Goal: Use online tool/utility: Utilize a website feature to perform a specific function

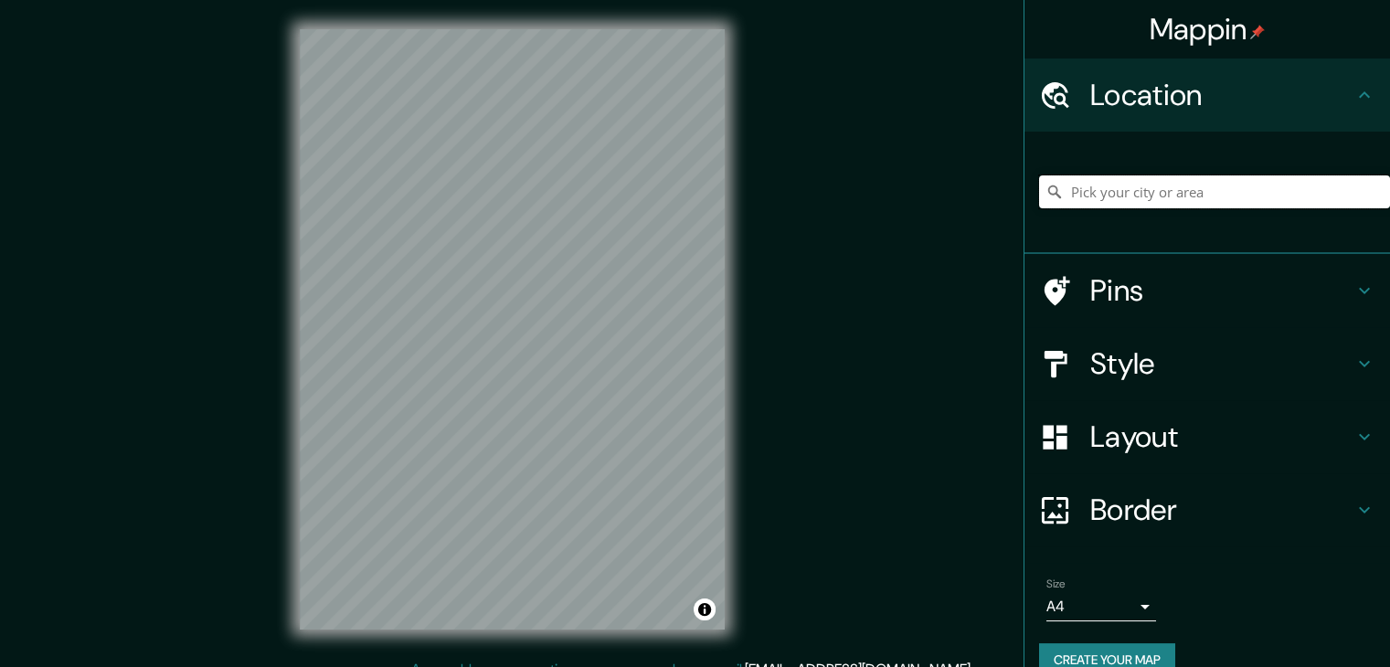
click at [1129, 199] on input "Pick your city or area" at bounding box center [1214, 191] width 351 height 33
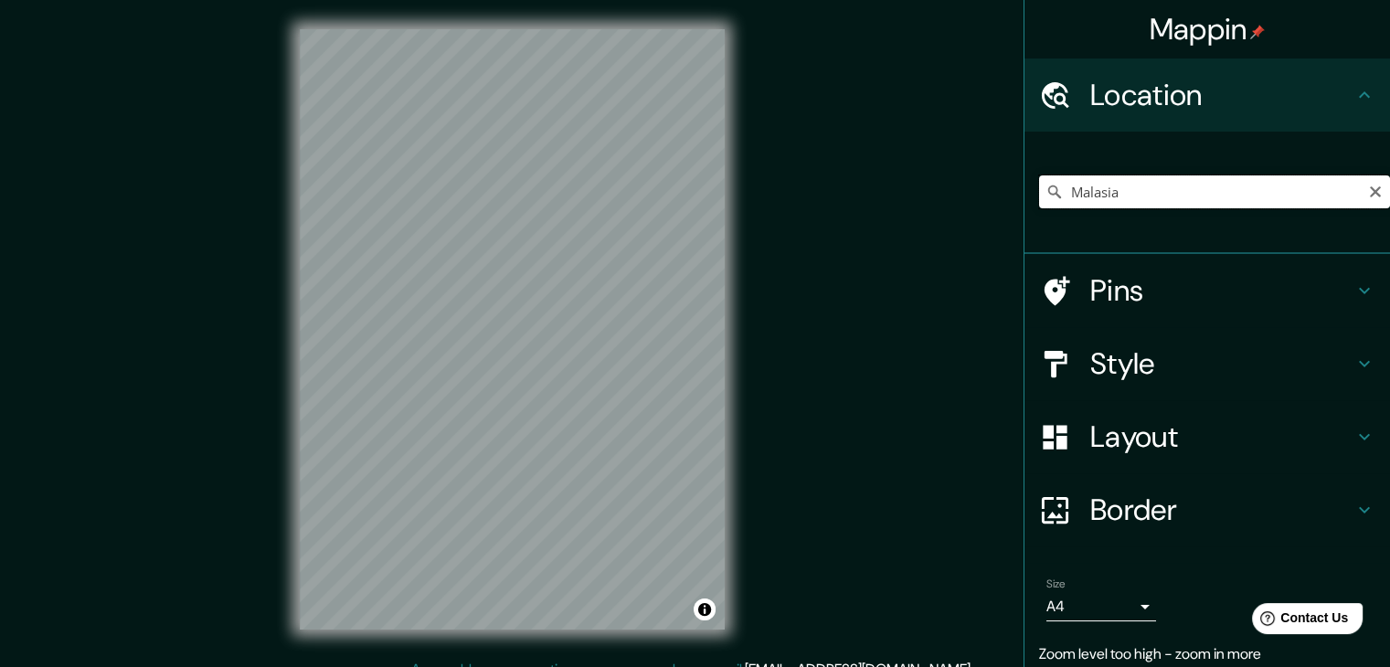
click at [1118, 201] on input "Malasia" at bounding box center [1214, 191] width 351 height 33
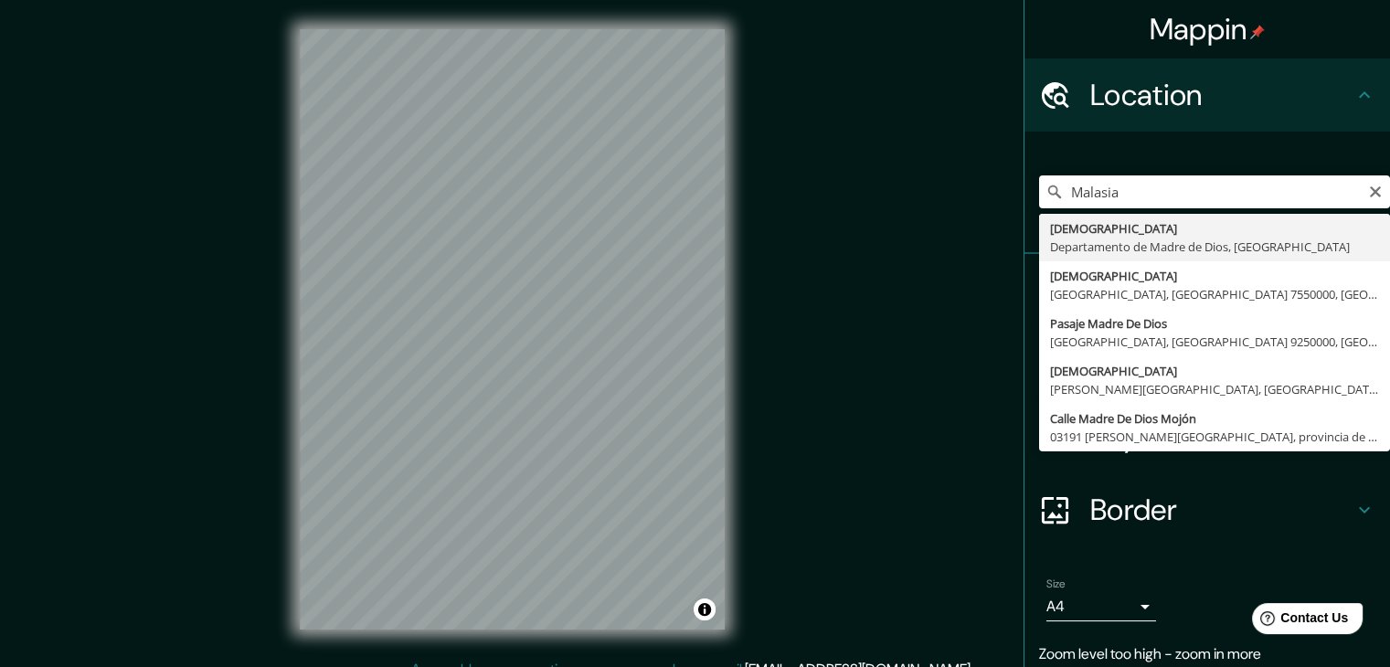
type input "[DEMOGRAPHIC_DATA], Departamento de [DEMOGRAPHIC_DATA], [GEOGRAPHIC_DATA]"
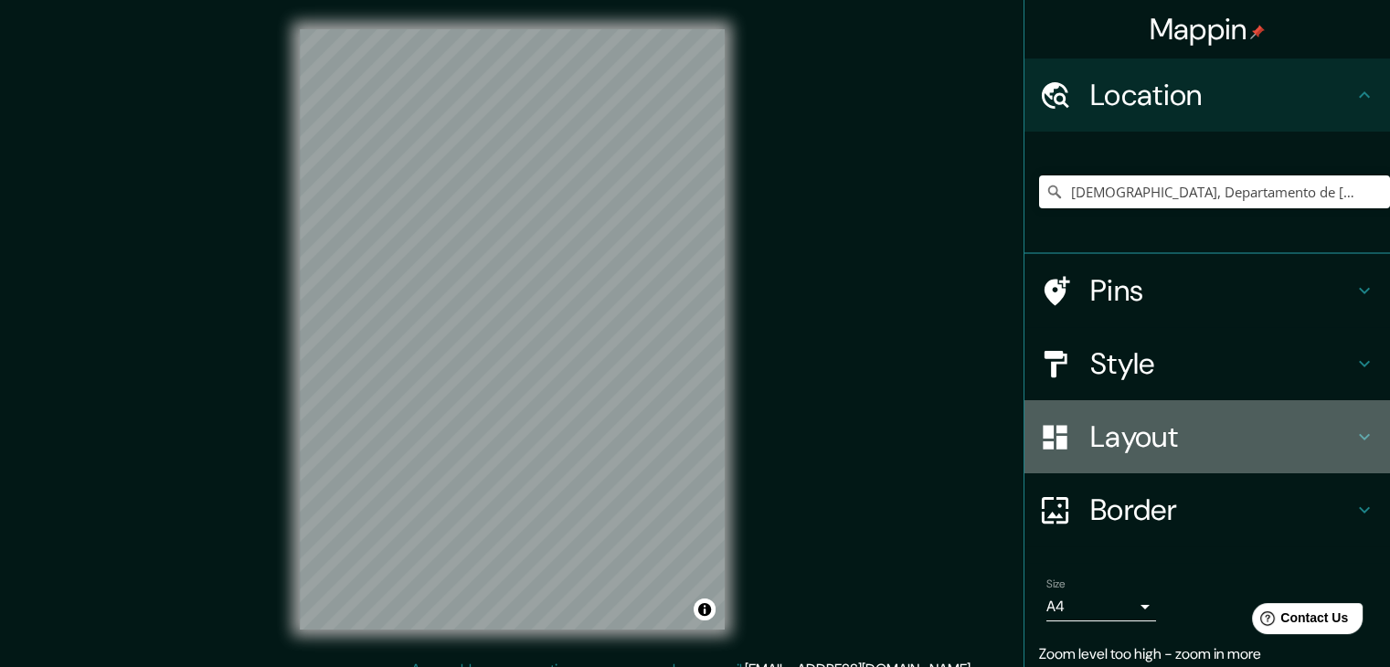
click at [1117, 444] on h4 "Layout" at bounding box center [1221, 437] width 263 height 37
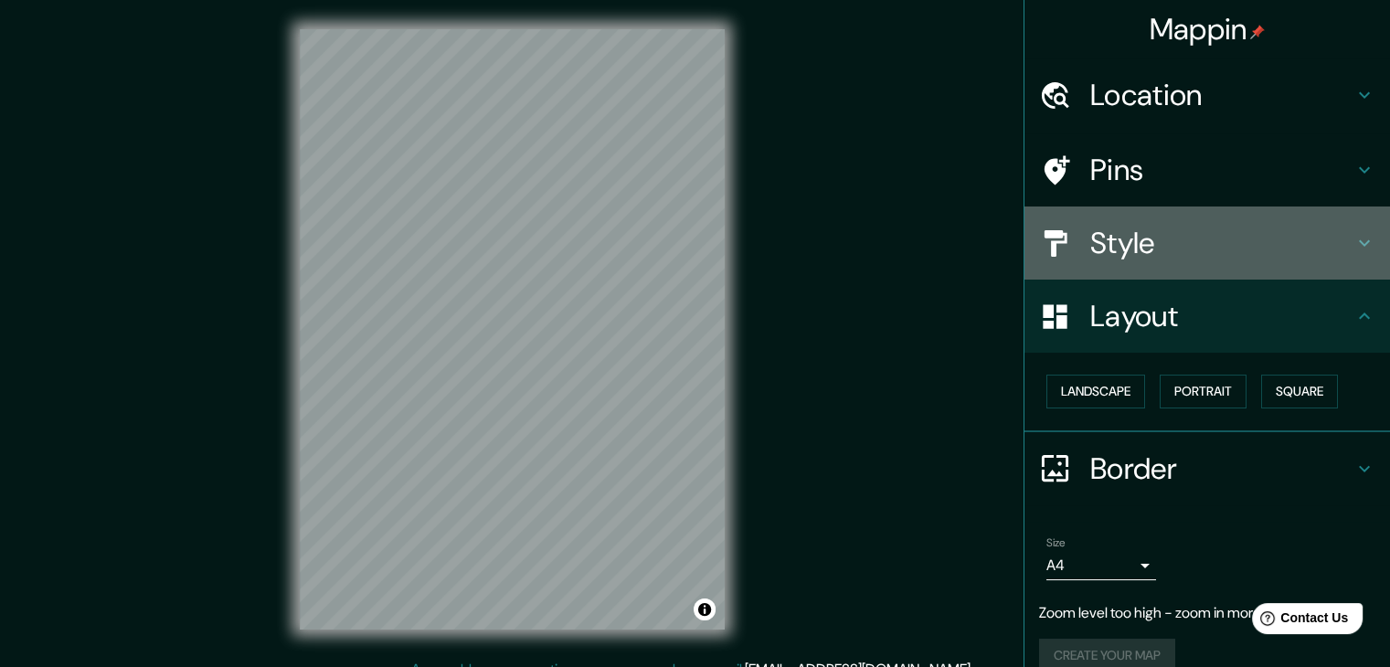
click at [1130, 270] on div "Style" at bounding box center [1207, 243] width 366 height 73
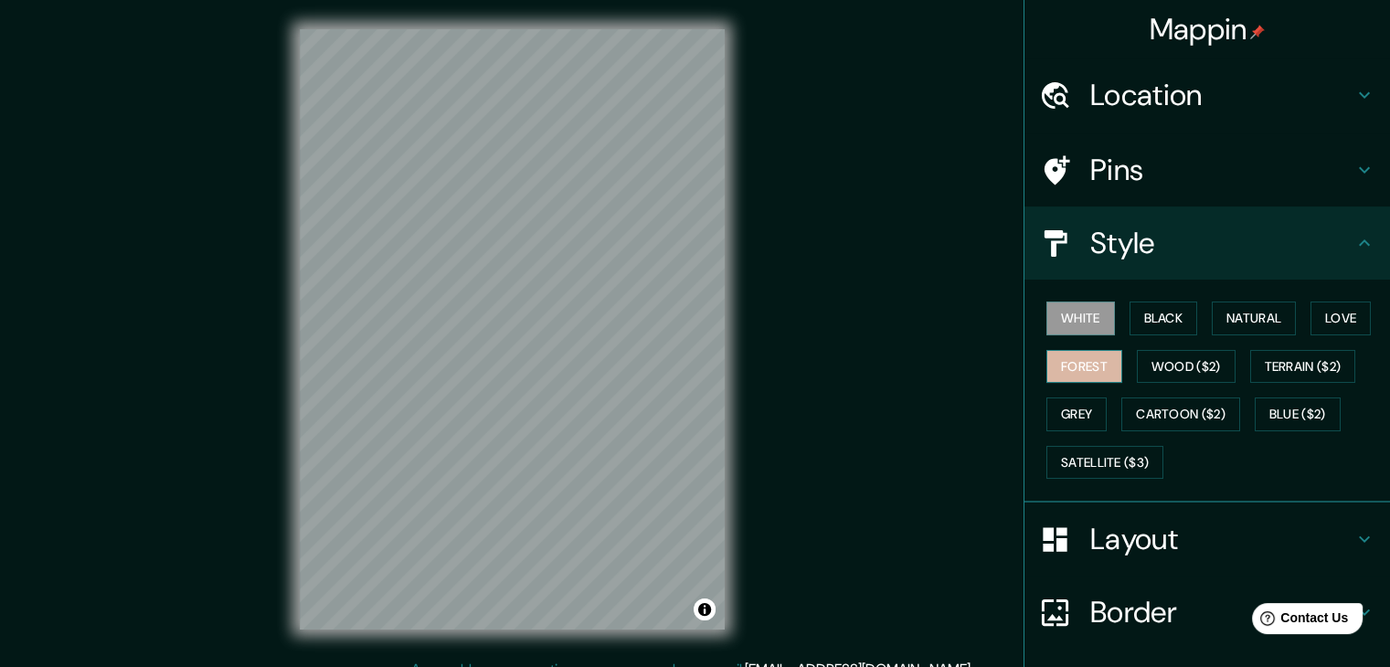
click at [1074, 363] on button "Forest" at bounding box center [1084, 367] width 76 height 34
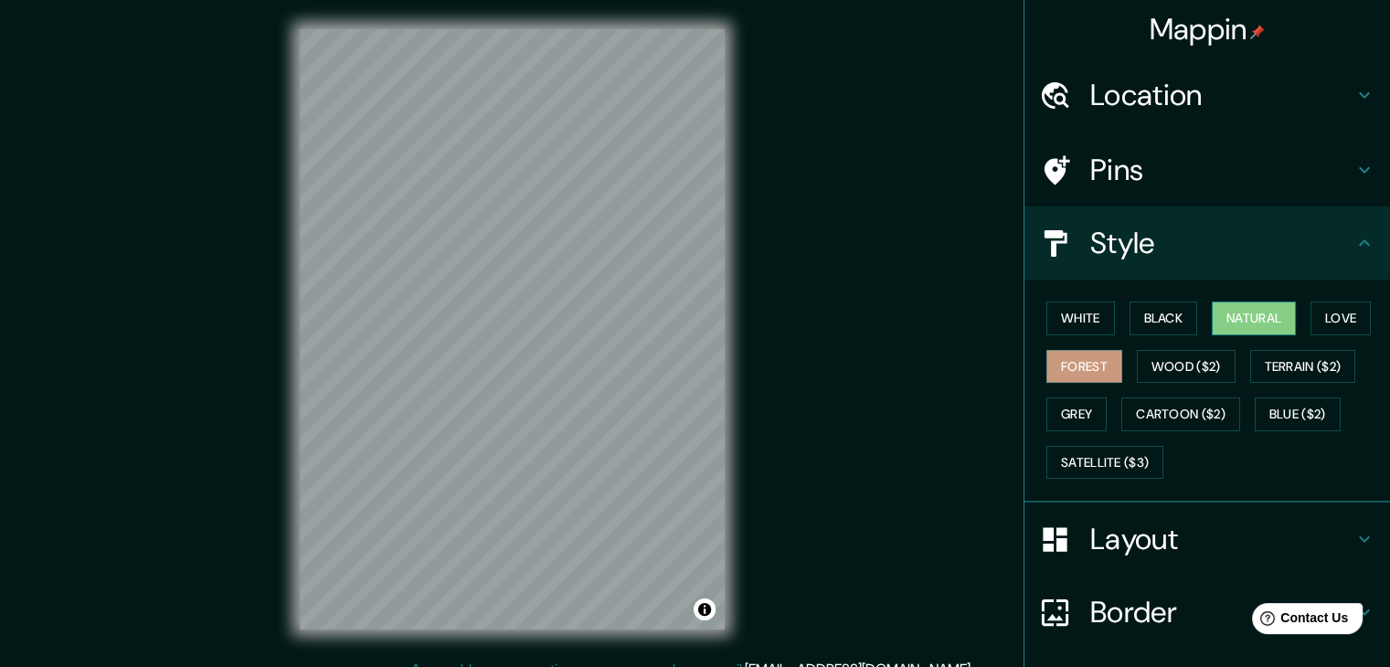
click at [1226, 325] on button "Natural" at bounding box center [1254, 319] width 84 height 34
click at [281, 549] on div "© Mapbox © OpenStreetMap Improve this map" at bounding box center [511, 329] width 483 height 659
click at [1065, 316] on button "White" at bounding box center [1080, 319] width 69 height 34
